Goal: Information Seeking & Learning: Check status

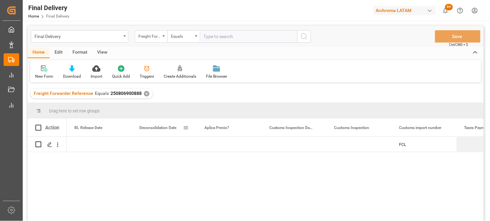
scroll to position [0, 455]
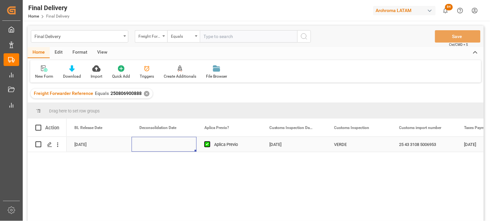
click at [161, 141] on div "Press SPACE to select this row." at bounding box center [164, 144] width 65 height 15
click at [145, 93] on div "✕" at bounding box center [147, 94] width 6 height 6
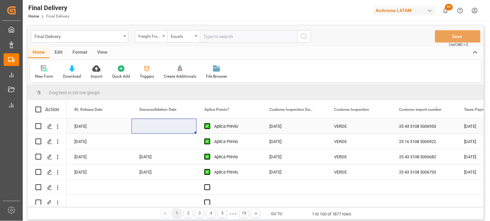
click at [284, 125] on div "[DATE]" at bounding box center [294, 126] width 65 height 15
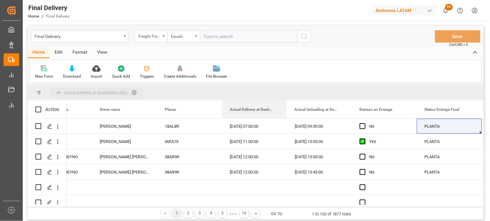
drag, startPoint x: 239, startPoint y: 109, endPoint x: 241, endPoint y: 95, distance: 14.7
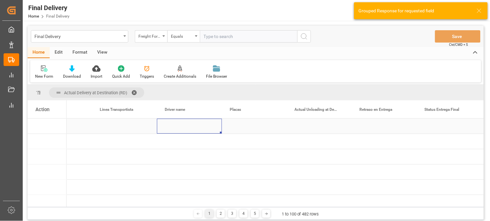
click at [172, 121] on div "Press SPACE to select this row." at bounding box center [189, 126] width 65 height 15
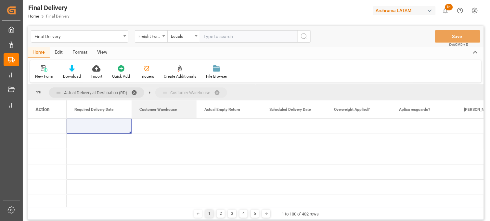
drag, startPoint x: 157, startPoint y: 108, endPoint x: 169, endPoint y: 90, distance: 21.8
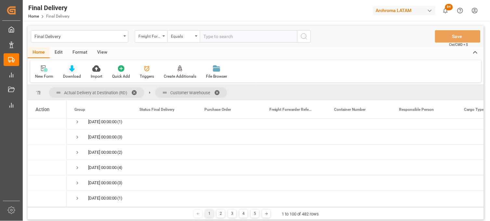
click at [73, 70] on icon at bounding box center [72, 68] width 6 height 7
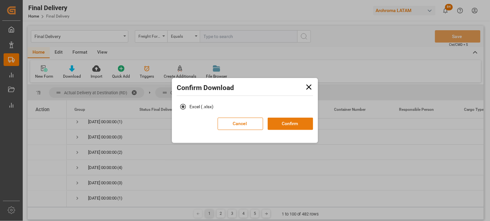
click at [294, 122] on button "Confirm" at bounding box center [291, 124] width 46 height 12
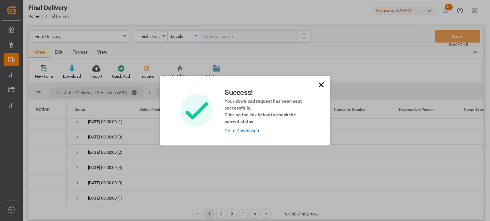
click at [234, 130] on link "Go to Downloads" at bounding box center [242, 130] width 35 height 5
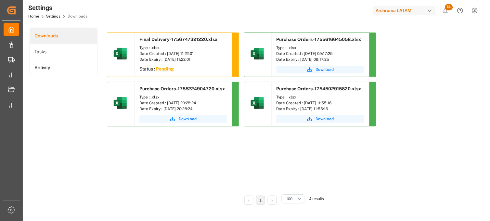
click at [157, 69] on sapn "Pending" at bounding box center [165, 68] width 18 height 5
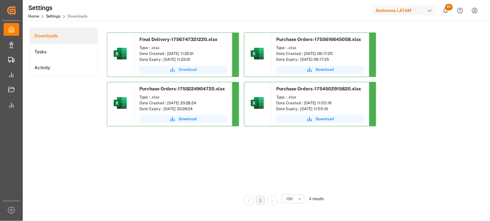
click at [184, 71] on span "Download" at bounding box center [188, 70] width 18 height 6
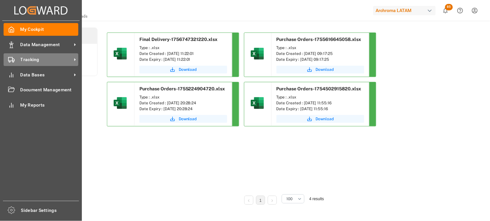
click at [15, 61] on div "Tracking Tracking" at bounding box center [41, 59] width 75 height 13
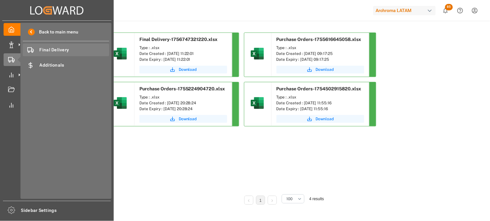
click at [64, 51] on span "Final Delivery" at bounding box center [75, 49] width 70 height 7
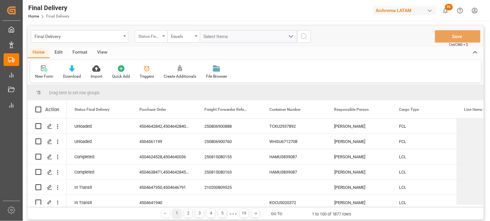
click at [149, 35] on div "Status Final Delivery" at bounding box center [149, 35] width 22 height 7
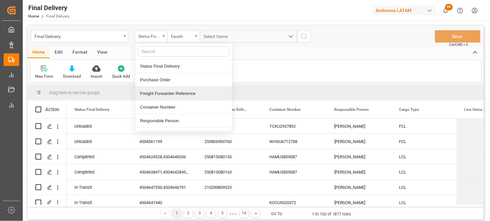
click at [162, 91] on div "Freight Forwarder Reference" at bounding box center [183, 94] width 97 height 14
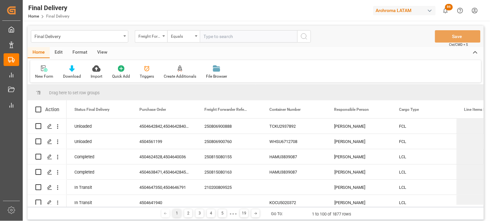
drag, startPoint x: 214, startPoint y: 38, endPoint x: 209, endPoint y: 27, distance: 11.5
click at [211, 37] on input "text" at bounding box center [249, 36] width 98 height 12
type input "250906900502"
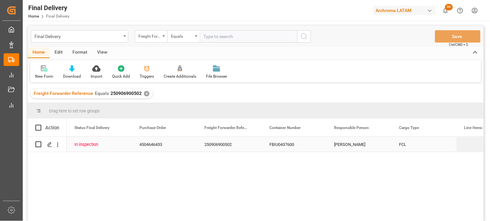
click at [293, 146] on div "FBIU0437600" at bounding box center [294, 144] width 65 height 15
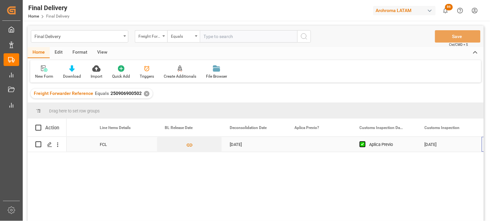
scroll to position [0, 365]
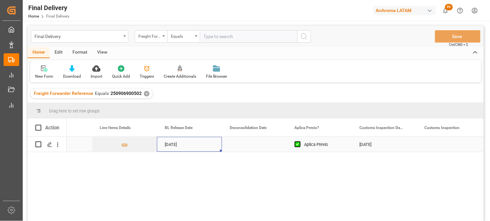
click at [170, 144] on div "[DATE]" at bounding box center [189, 144] width 65 height 15
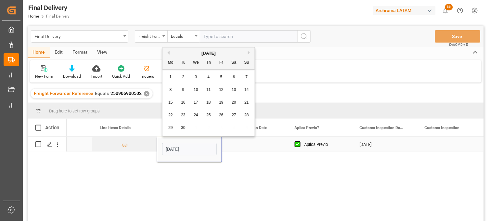
click at [170, 144] on input "[DATE]" at bounding box center [189, 149] width 55 height 12
click at [170, 75] on span "1" at bounding box center [171, 77] width 2 height 5
type input "[DATE]"
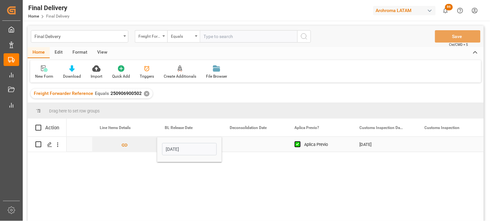
click at [246, 144] on div "Press SPACE to select this row." at bounding box center [254, 144] width 65 height 15
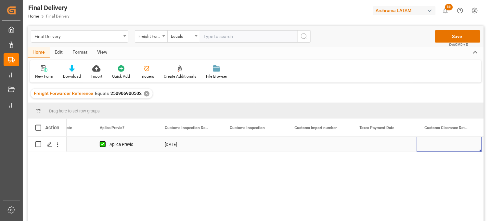
scroll to position [0, 625]
click at [431, 142] on div "Press SPACE to select this row." at bounding box center [449, 144] width 65 height 15
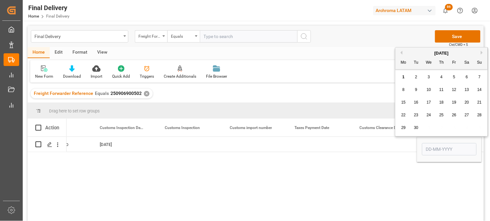
click at [454, 80] on div "5" at bounding box center [455, 77] width 8 height 8
type input "05-09-2025"
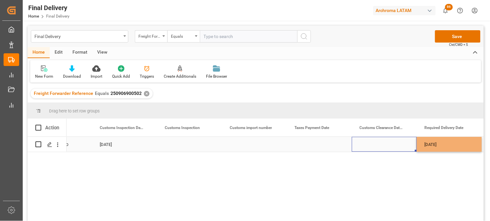
click at [379, 145] on div "Press SPACE to select this row." at bounding box center [384, 144] width 65 height 15
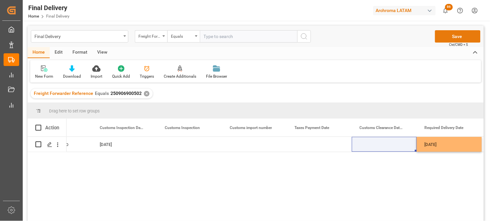
click at [456, 37] on button "Save" at bounding box center [458, 36] width 46 height 12
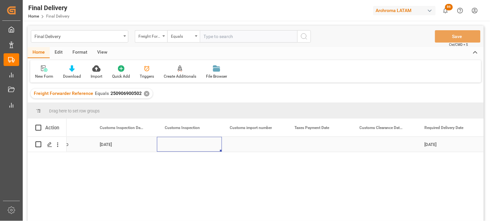
click at [187, 147] on div "Press SPACE to select this row." at bounding box center [189, 144] width 65 height 15
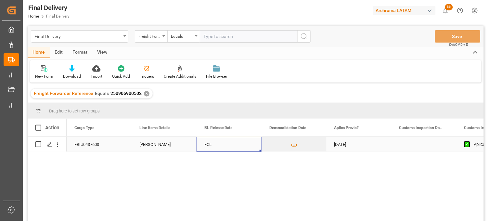
scroll to position [0, 0]
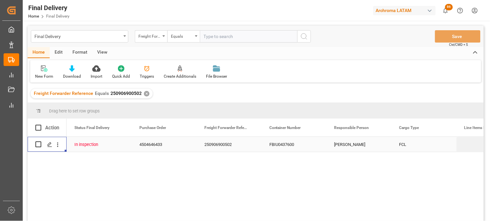
click at [274, 147] on div "FBIU0437600" at bounding box center [294, 144] width 65 height 15
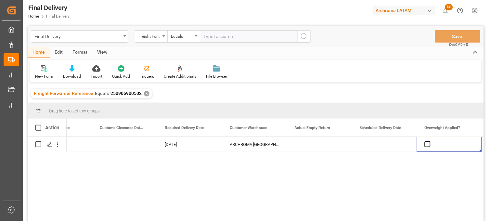
click at [144, 93] on div "✕" at bounding box center [147, 94] width 6 height 6
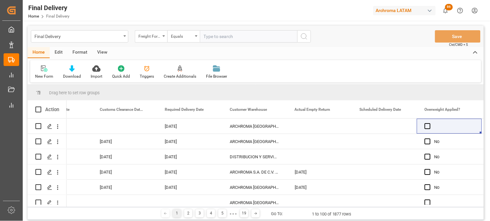
click at [196, 40] on div "Equals" at bounding box center [183, 36] width 33 height 12
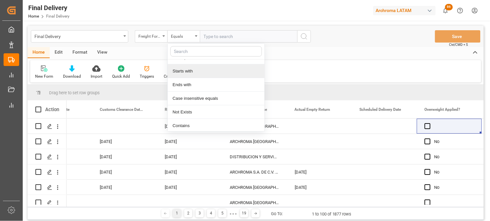
scroll to position [37, 0]
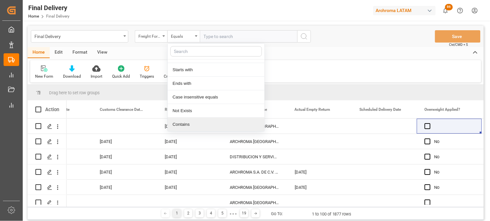
click at [187, 124] on div "Contains" at bounding box center [216, 125] width 97 height 14
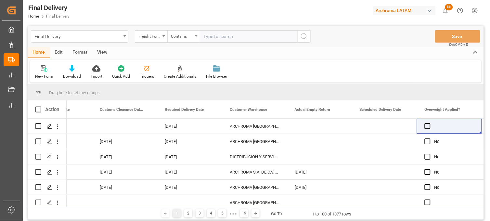
paste input "250906900314"
type input "250906900314,250906900315"
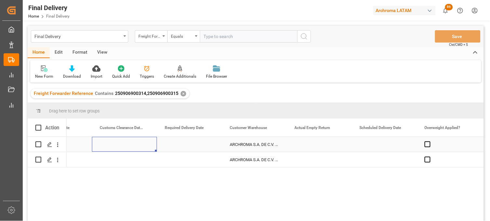
click at [124, 147] on div "Press SPACE to select this row." at bounding box center [124, 144] width 65 height 15
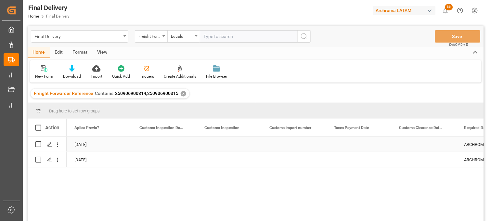
scroll to position [0, 585]
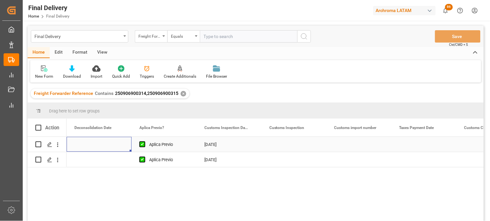
click at [210, 143] on div "[DATE]" at bounding box center [229, 144] width 65 height 15
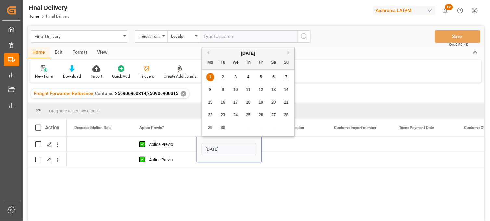
click at [223, 80] on div "2" at bounding box center [223, 77] width 8 height 8
type input "[DATE]"
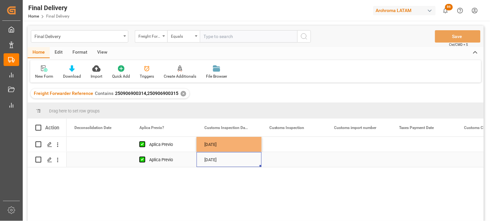
click at [212, 164] on div "[DATE]" at bounding box center [229, 159] width 65 height 15
click at [211, 161] on div "[DATE]" at bounding box center [229, 159] width 65 height 15
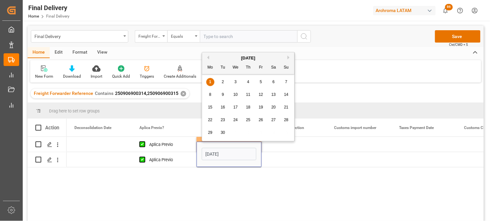
drag, startPoint x: 223, startPoint y: 82, endPoint x: 227, endPoint y: 99, distance: 16.9
click at [223, 82] on span "2" at bounding box center [223, 82] width 2 height 5
type input "[DATE]"
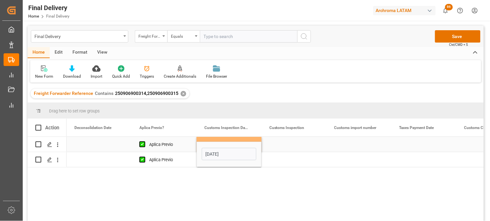
click at [273, 144] on div "Press SPACE to select this row." at bounding box center [294, 144] width 65 height 15
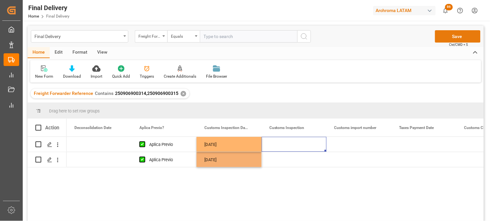
click at [443, 41] on button "Save" at bounding box center [458, 36] width 46 height 12
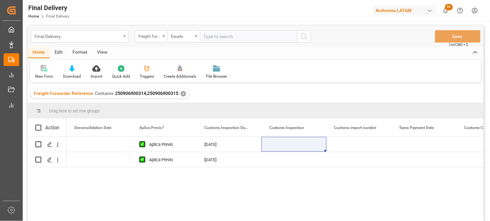
click at [80, 37] on div "Final Delivery" at bounding box center [77, 36] width 87 height 8
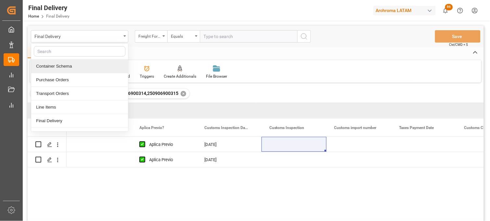
click at [77, 68] on div "Container Schema" at bounding box center [79, 66] width 97 height 14
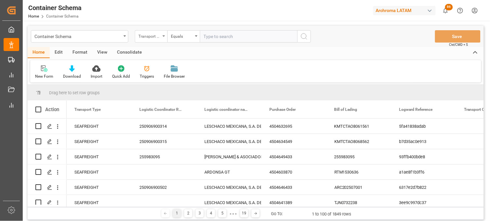
click at [163, 38] on div "Transport Type" at bounding box center [151, 36] width 33 height 12
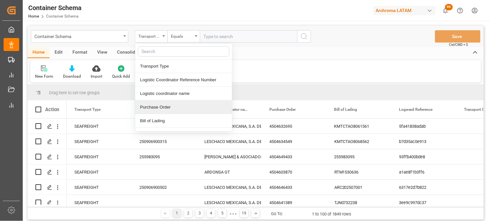
click at [160, 111] on div "Purchase Order" at bounding box center [183, 107] width 97 height 14
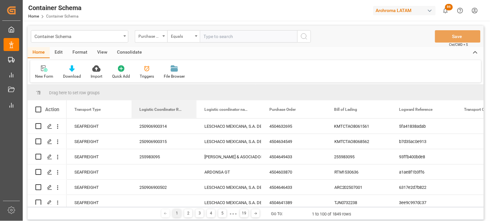
drag, startPoint x: 210, startPoint y: 44, endPoint x: 218, endPoint y: 38, distance: 9.8
click at [218, 38] on div "Container Schema Purchase Order Equals Save Ctrl/CMD + S Home Edit Format View …" at bounding box center [256, 123] width 456 height 194
click at [218, 38] on input "text" at bounding box center [249, 36] width 98 height 12
paste input "4504610026"
type input "4504610026"
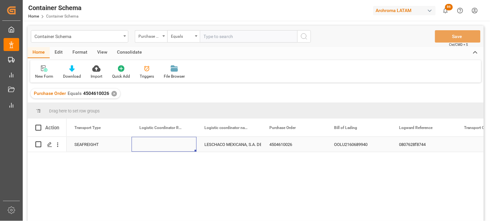
click at [157, 144] on div "Press SPACE to select this row." at bounding box center [164, 144] width 65 height 15
click at [157, 144] on input "Press SPACE to select this row." at bounding box center [164, 148] width 55 height 12
type input "250906900573"
click at [225, 144] on div "LESCHACO MEXICANA, S.A. DE C.V." at bounding box center [228, 144] width 49 height 15
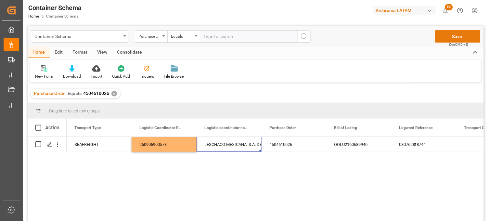
click at [442, 38] on button "Save" at bounding box center [458, 36] width 46 height 12
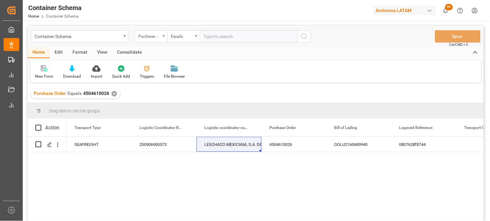
click at [113, 96] on div "✕" at bounding box center [115, 94] width 6 height 6
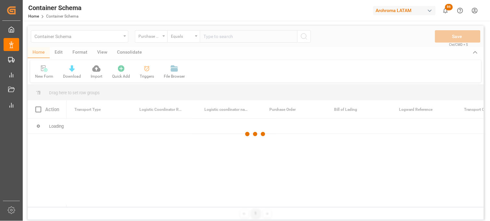
click at [162, 39] on div at bounding box center [256, 134] width 456 height 217
click at [213, 36] on div at bounding box center [256, 134] width 456 height 217
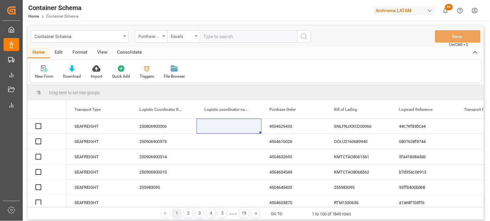
click at [213, 36] on input "text" at bounding box center [249, 36] width 98 height 12
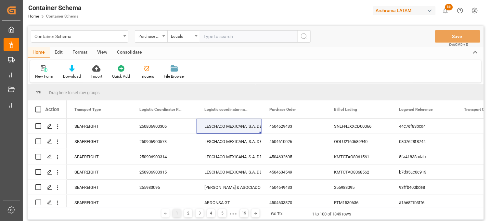
paste input "4504631732"
type input "4504631732"
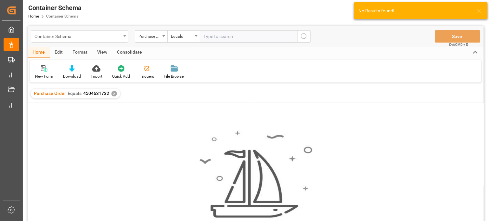
click at [125, 33] on div "Container Schema" at bounding box center [80, 36] width 98 height 12
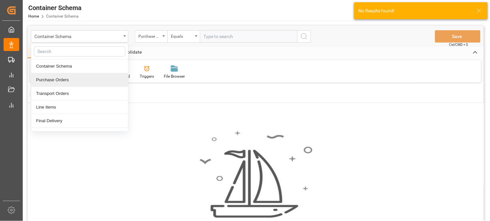
click at [82, 82] on div "Purchase Orders" at bounding box center [79, 80] width 97 height 14
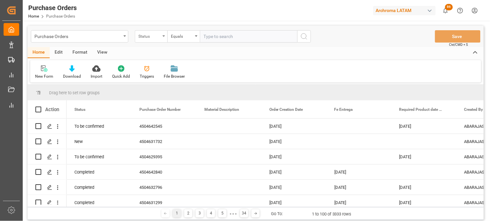
click at [163, 37] on div "Status" at bounding box center [151, 36] width 33 height 12
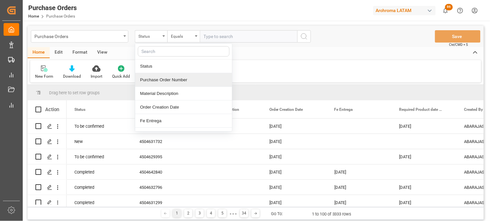
click at [161, 86] on div "Purchase Order Number" at bounding box center [183, 80] width 97 height 14
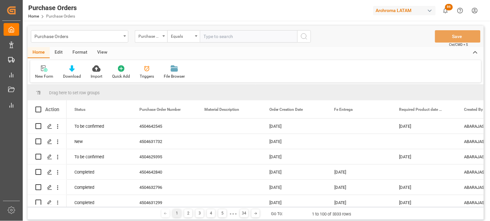
click at [216, 36] on input "text" at bounding box center [249, 36] width 98 height 12
paste input "4504631732"
type input "4504631732"
click at [304, 34] on icon "search button" at bounding box center [304, 37] width 8 height 8
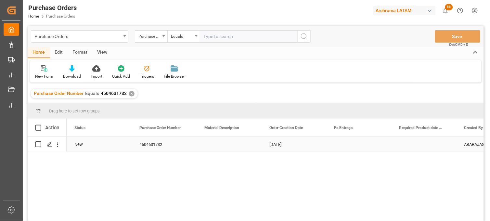
click at [353, 144] on div "Press SPACE to select this row." at bounding box center [359, 144] width 65 height 15
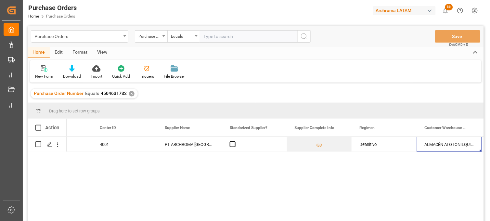
scroll to position [0, 950]
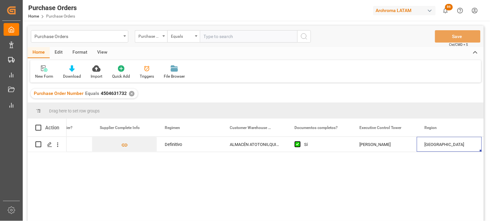
click at [129, 93] on div "✕" at bounding box center [132, 94] width 6 height 6
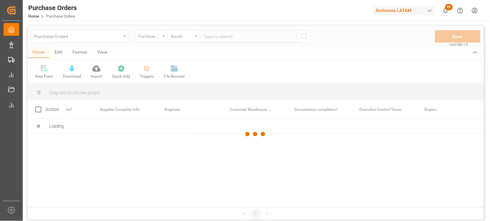
click at [210, 36] on div at bounding box center [256, 134] width 456 height 217
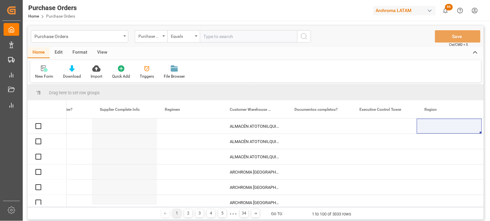
click at [210, 36] on input "text" at bounding box center [249, 36] width 98 height 12
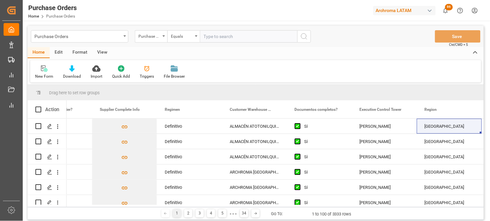
paste input "4504642545"
type input "4504642545"
click at [303, 36] on icon "search button" at bounding box center [304, 37] width 8 height 8
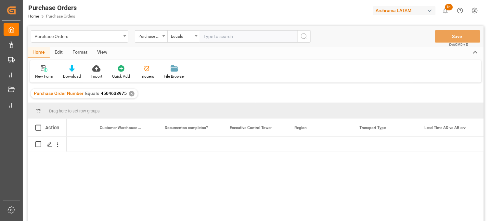
scroll to position [0, 771]
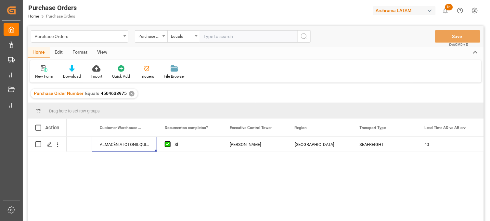
click at [131, 93] on div "✕" at bounding box center [132, 94] width 6 height 6
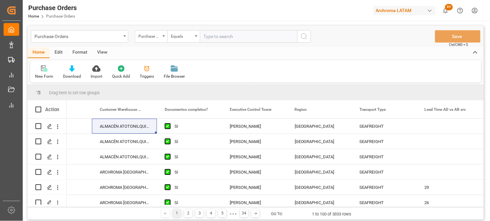
click at [213, 37] on input "text" at bounding box center [249, 36] width 98 height 12
paste input "4504646791"
paste input "4504647350"
drag, startPoint x: 249, startPoint y: 35, endPoint x: 203, endPoint y: 34, distance: 45.5
click at [203, 34] on input "4504646791,4504647350" at bounding box center [249, 36] width 98 height 12
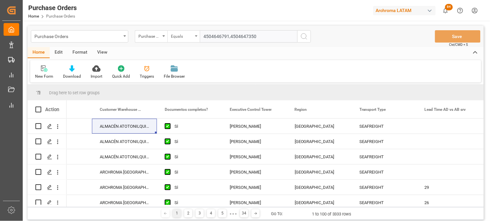
type input "4504646791,4504647350"
click at [181, 37] on div "Equals" at bounding box center [182, 35] width 22 height 7
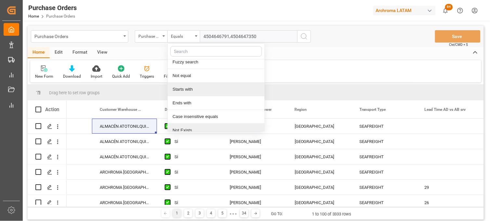
scroll to position [37, 0]
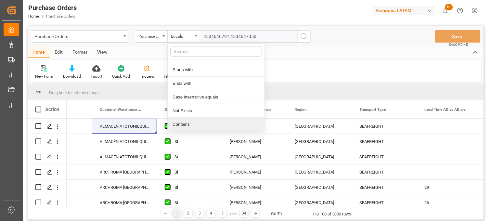
click at [188, 124] on div "Contains" at bounding box center [216, 125] width 97 height 14
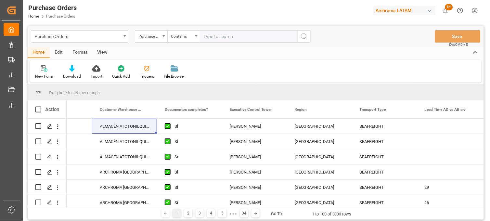
click at [204, 34] on input "text" at bounding box center [249, 36] width 98 height 12
paste input "4504646791,4504647350"
type input "4504646791,4504647350"
click at [303, 37] on icon "search button" at bounding box center [304, 37] width 8 height 8
